Goal: Task Accomplishment & Management: Use online tool/utility

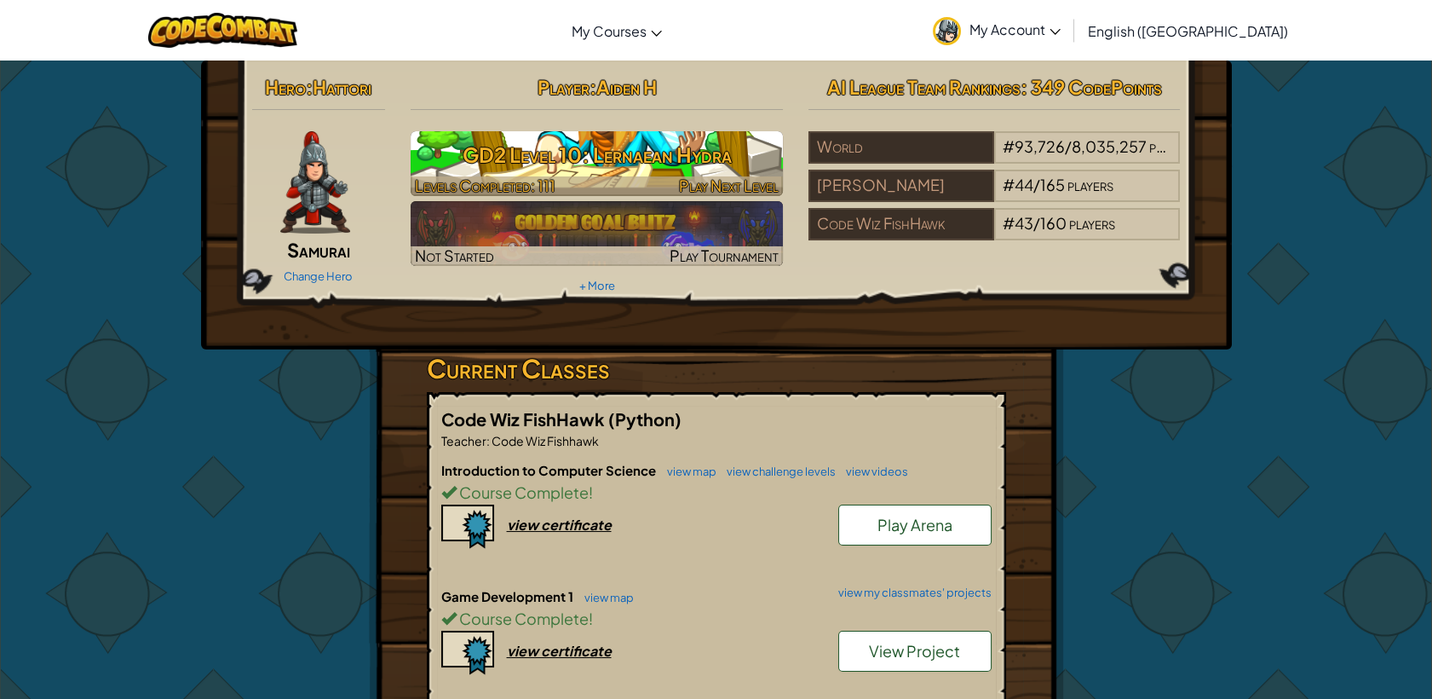
click at [607, 151] on h3 "GD2 Level 10: Lernaean Hydra" at bounding box center [597, 154] width 372 height 38
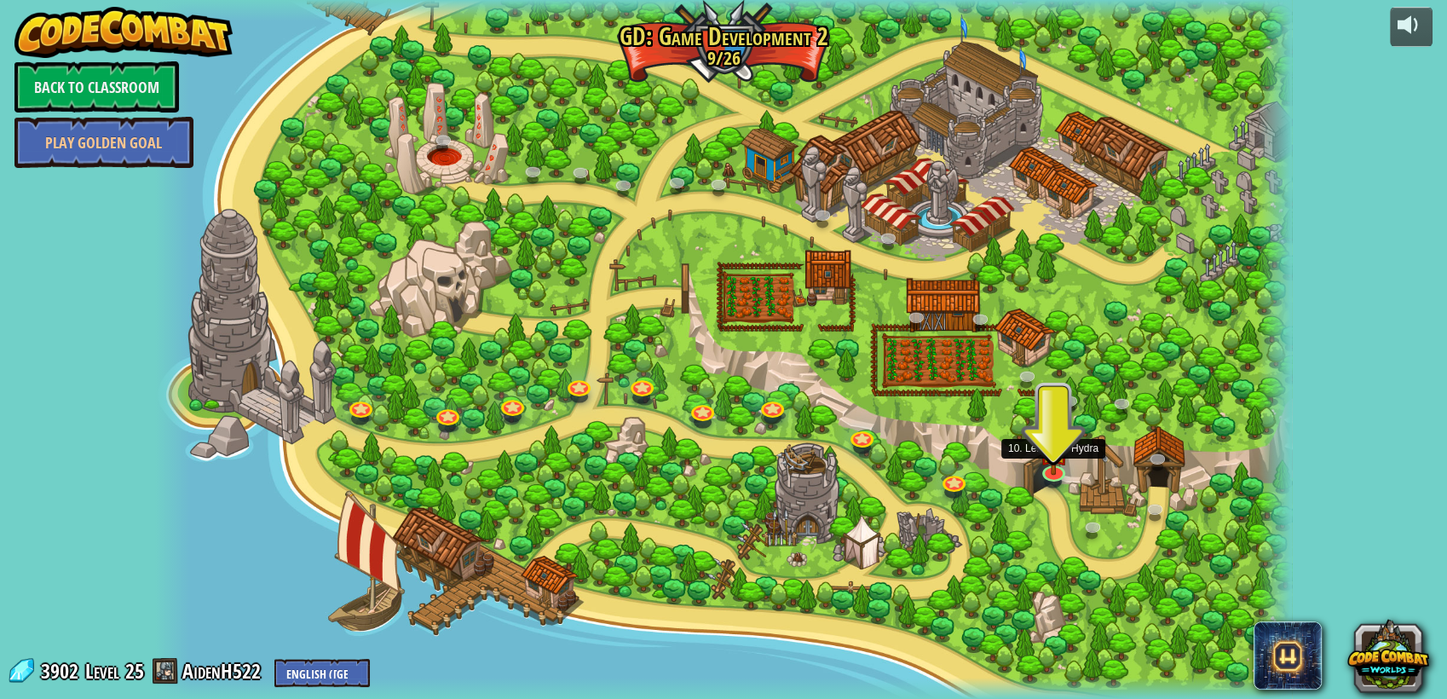
drag, startPoint x: 1049, startPoint y: 440, endPoint x: 1025, endPoint y: 422, distance: 30.3
click at [1048, 440] on img at bounding box center [1053, 449] width 30 height 52
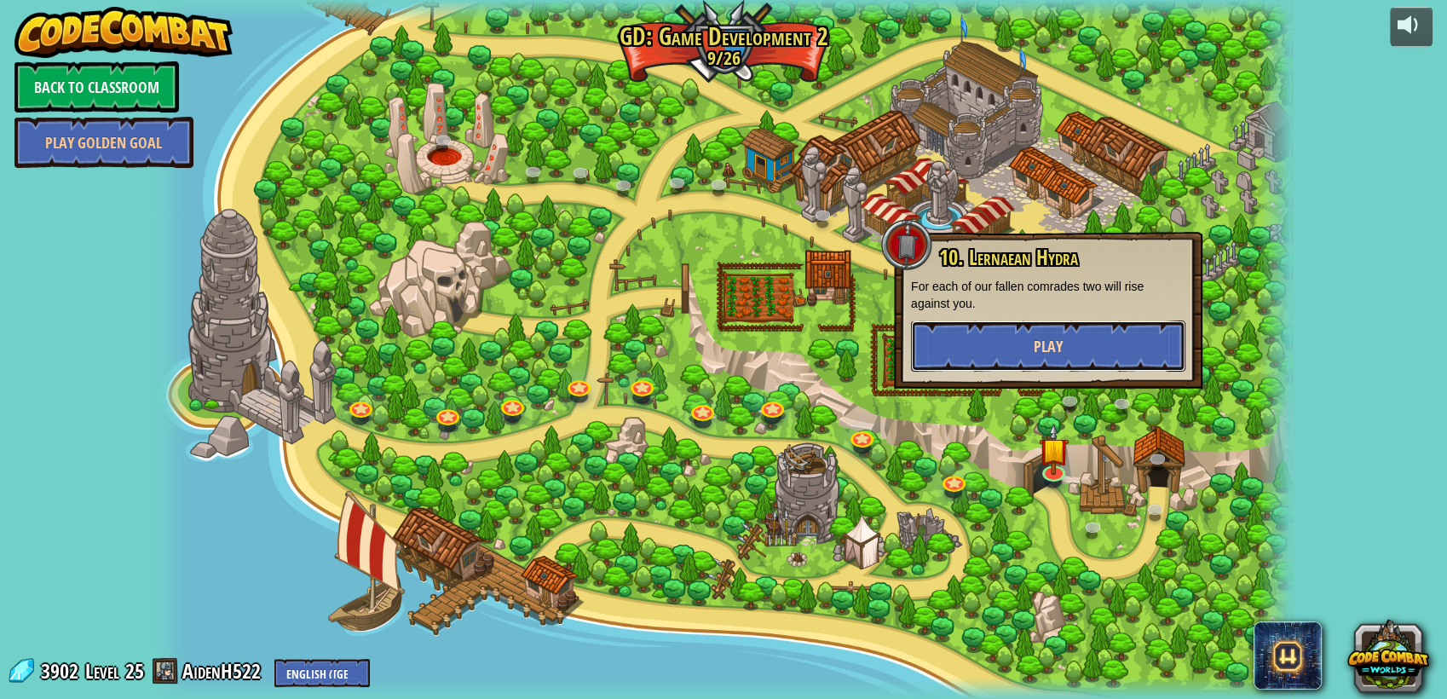
click at [969, 343] on button "Play" at bounding box center [1048, 345] width 274 height 51
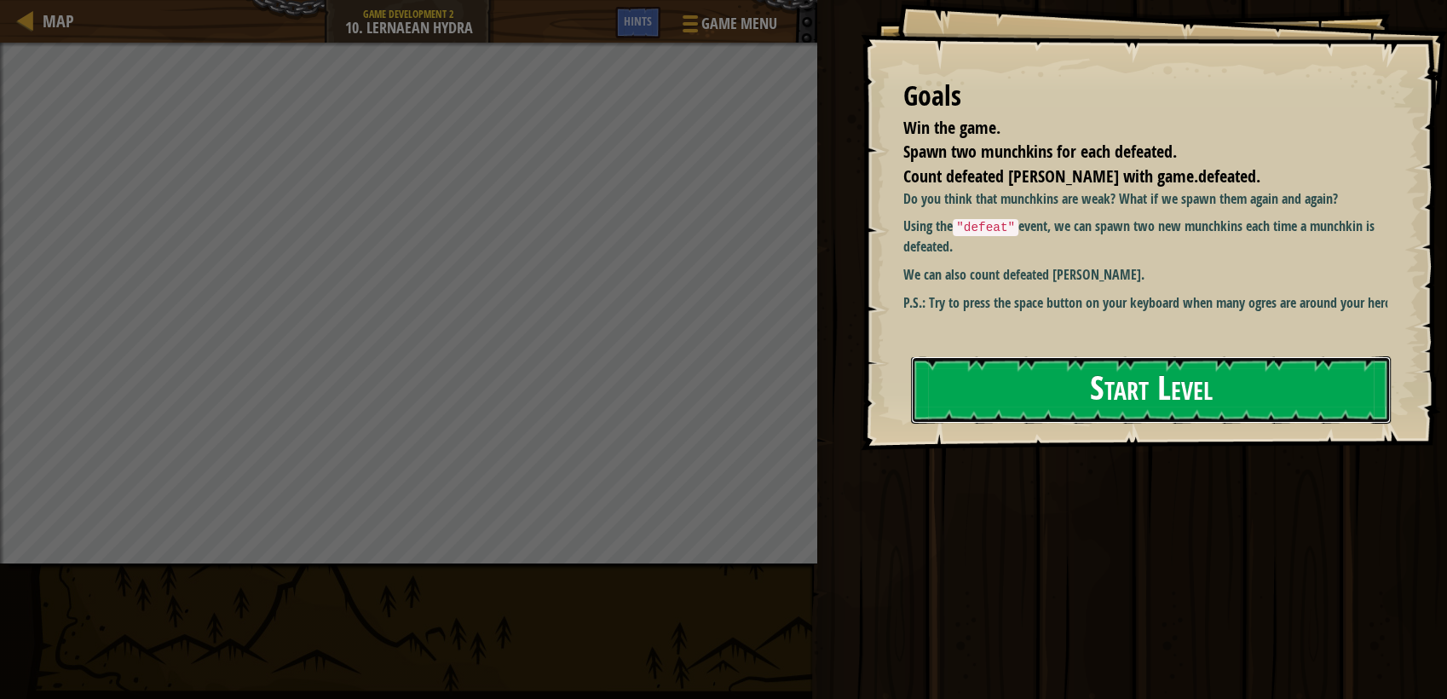
click at [963, 371] on button "Start Level" at bounding box center [1151, 389] width 480 height 67
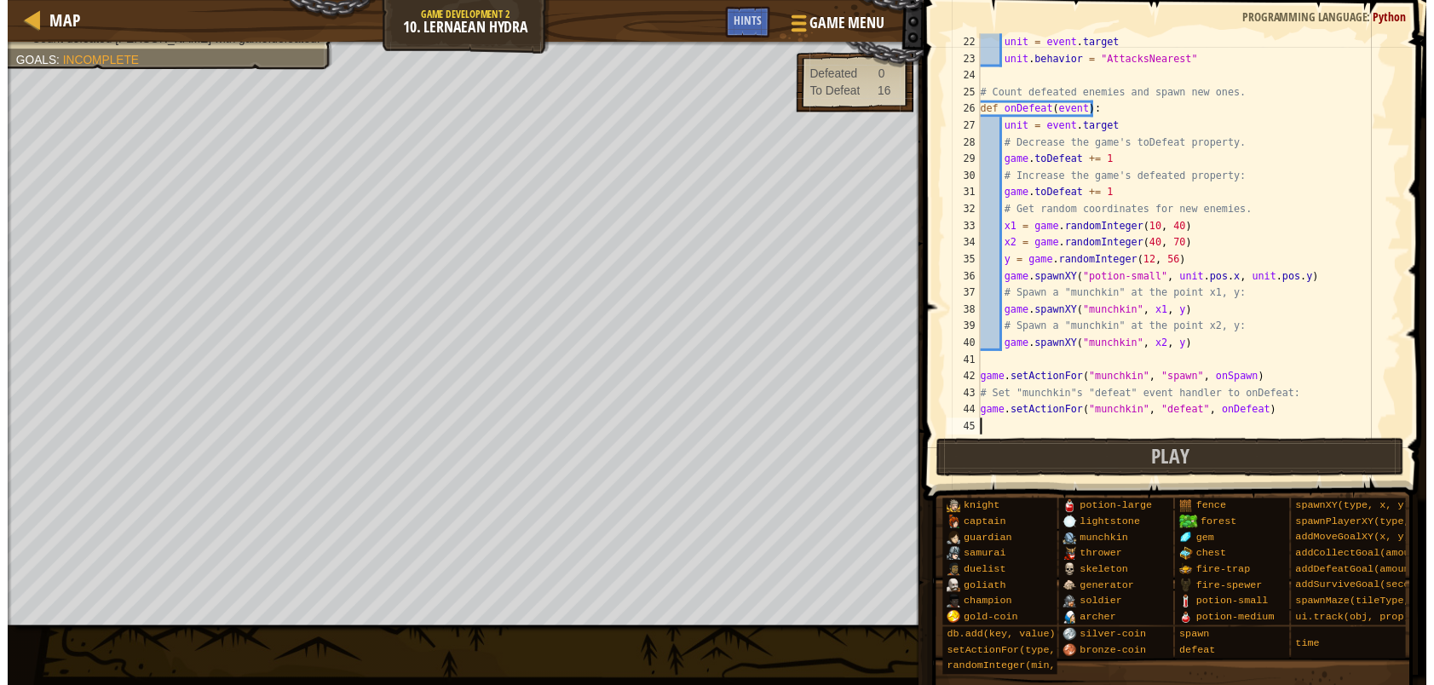
scroll to position [187, 0]
